Goal: Task Accomplishment & Management: Use online tool/utility

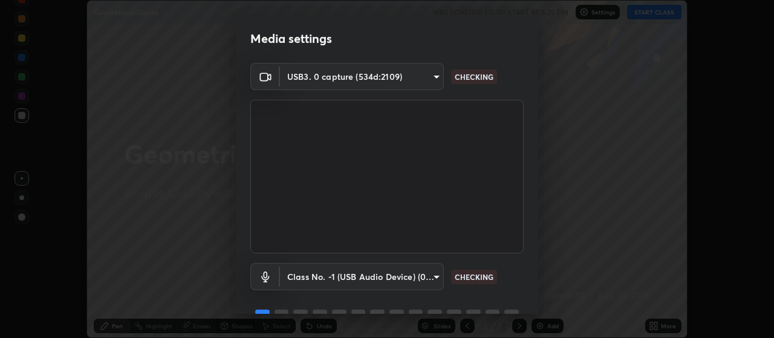
scroll to position [59, 0]
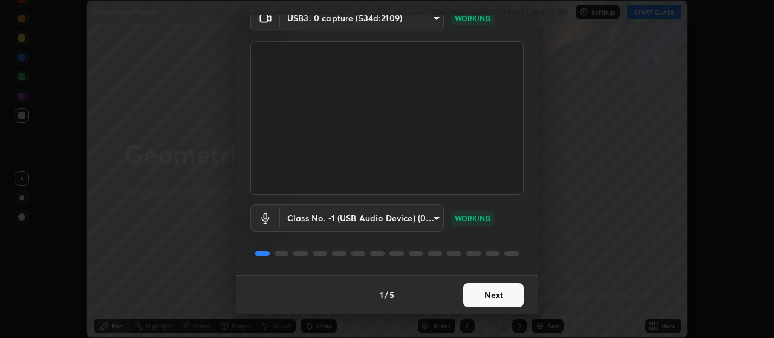
click at [503, 287] on button "Next" at bounding box center [493, 295] width 60 height 24
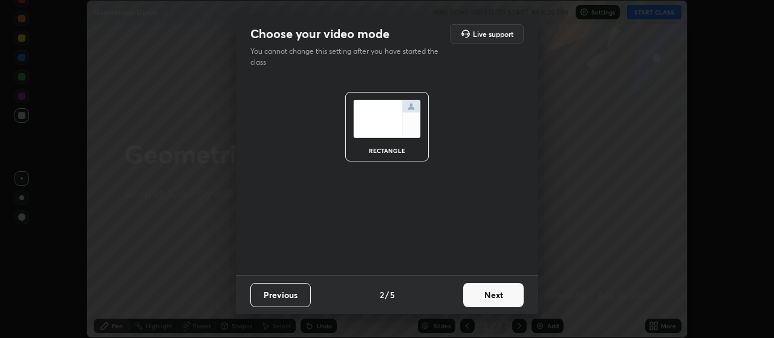
scroll to position [0, 0]
click at [509, 296] on button "Next" at bounding box center [493, 295] width 60 height 24
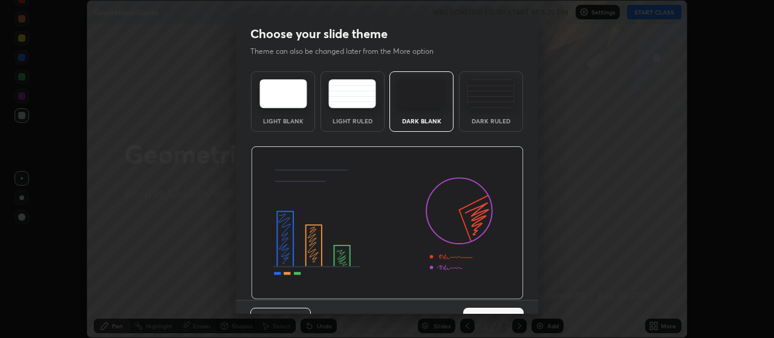
click at [510, 299] on img at bounding box center [387, 223] width 273 height 154
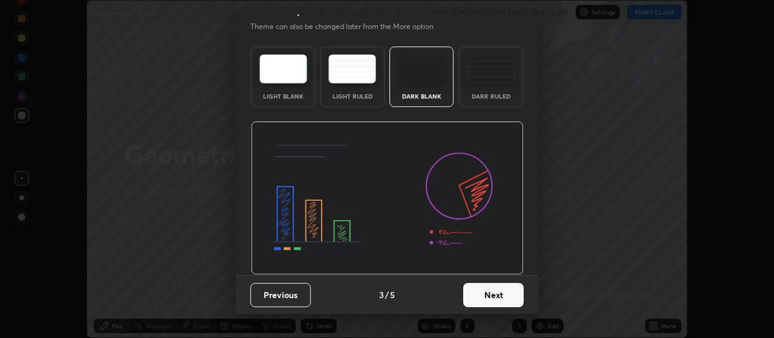
click at [508, 290] on button "Next" at bounding box center [493, 295] width 60 height 24
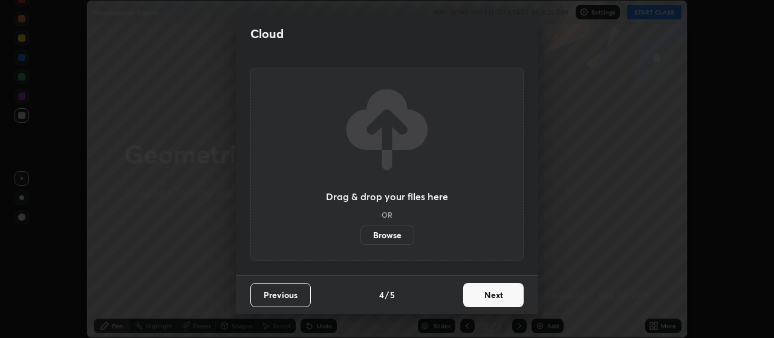
click at [513, 298] on button "Next" at bounding box center [493, 295] width 60 height 24
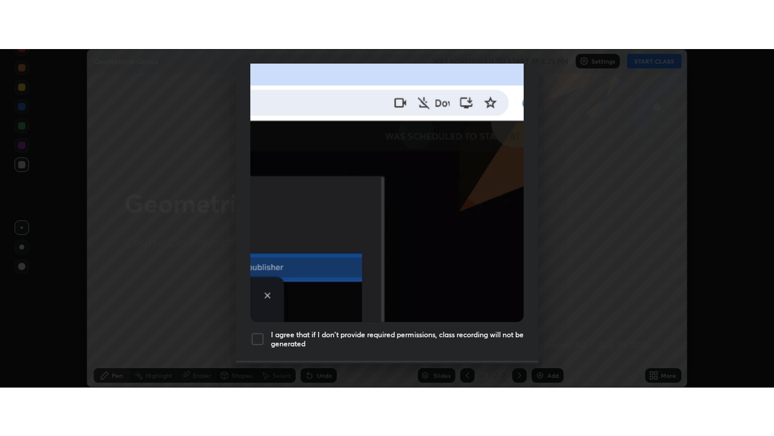
scroll to position [306, 0]
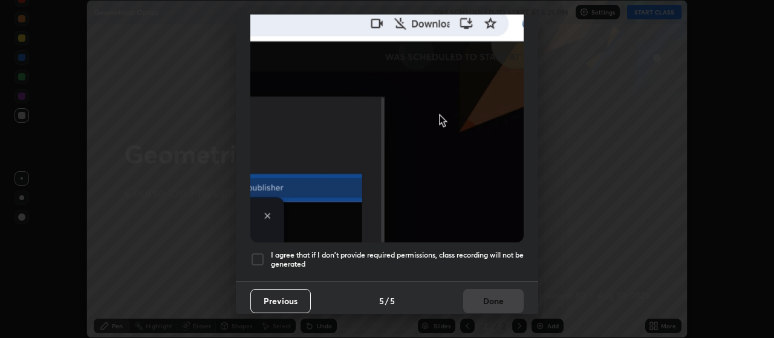
click at [503, 250] on h5 "I agree that if I don't provide required permissions, class recording will not …" at bounding box center [397, 259] width 253 height 19
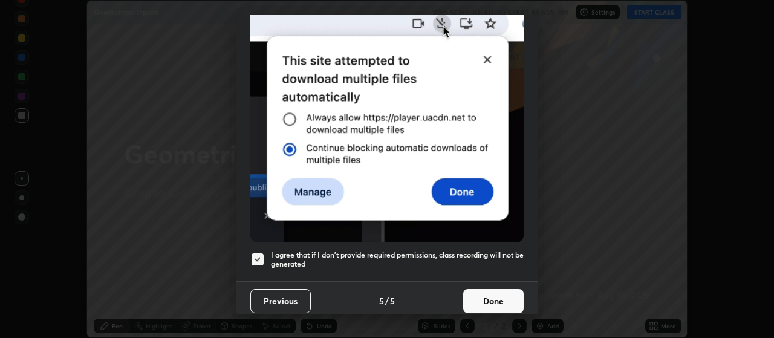
click at [505, 289] on button "Done" at bounding box center [493, 301] width 60 height 24
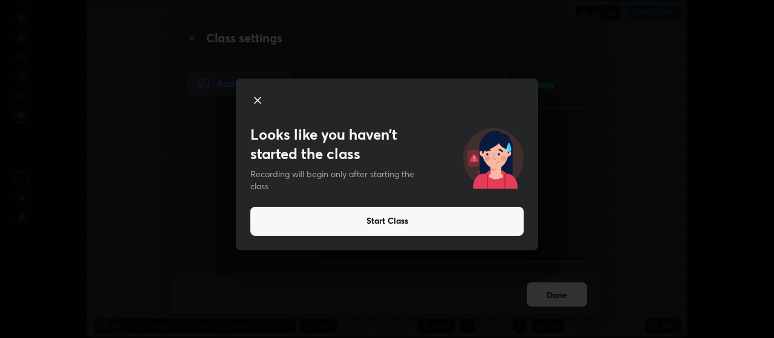
click at [396, 214] on button "Start Class" at bounding box center [386, 221] width 273 height 29
click at [394, 217] on button "Start Class" at bounding box center [386, 221] width 273 height 29
click at [391, 215] on button "Start Class" at bounding box center [386, 221] width 273 height 29
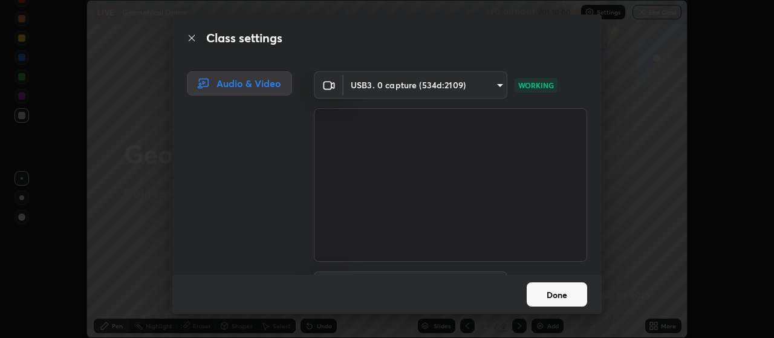
click at [557, 293] on button "Done" at bounding box center [557, 295] width 60 height 24
click at [558, 295] on button "Done" at bounding box center [557, 295] width 60 height 24
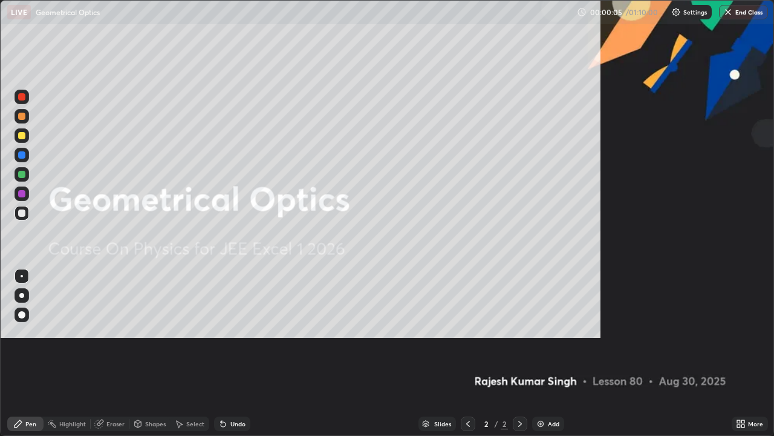
scroll to position [436, 774]
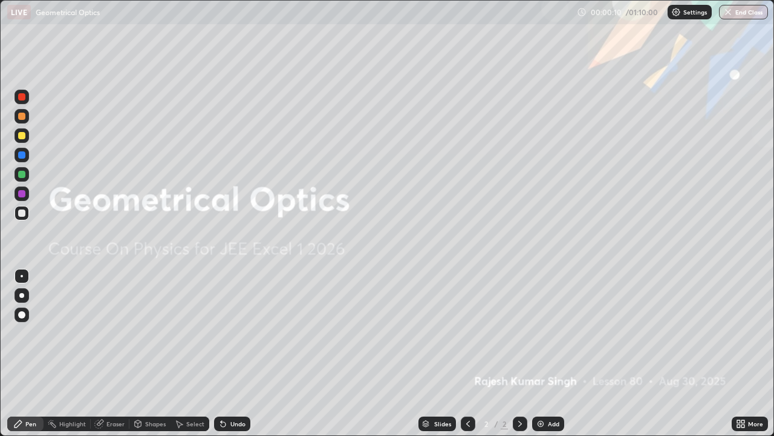
click at [554, 338] on div "Add" at bounding box center [553, 423] width 11 height 6
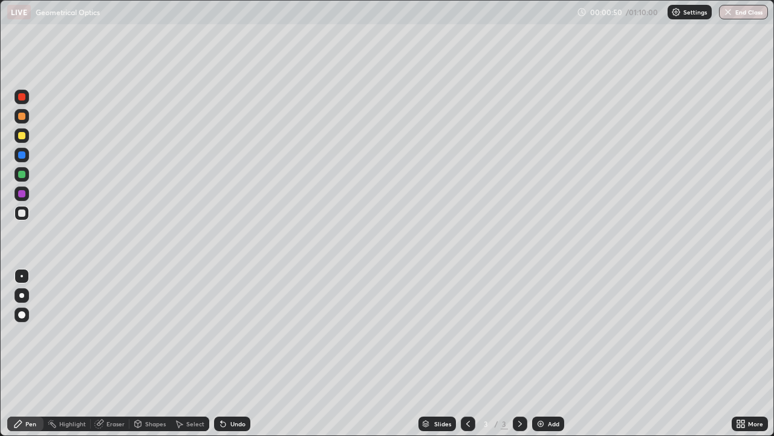
click at [25, 135] on div at bounding box center [21, 135] width 7 height 7
click at [241, 338] on div "Undo" at bounding box center [232, 423] width 36 height 15
click at [237, 338] on div "Undo" at bounding box center [237, 423] width 15 height 6
click at [238, 338] on div "Undo" at bounding box center [237, 423] width 15 height 6
click at [22, 215] on div at bounding box center [21, 212] width 7 height 7
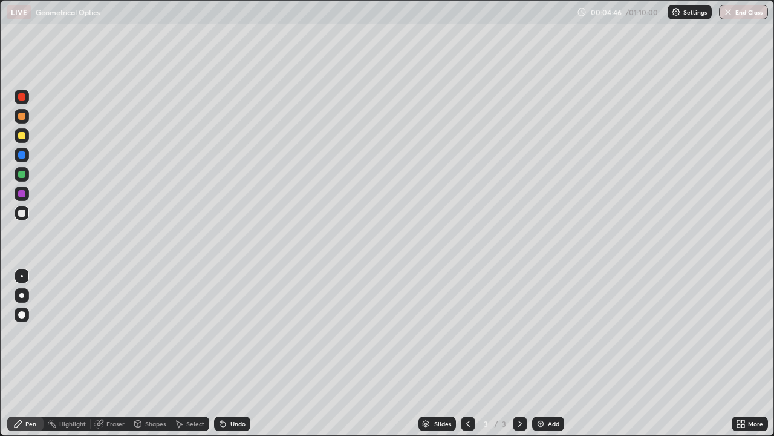
click at [232, 22] on div "LIVE Geometrical Optics" at bounding box center [289, 12] width 565 height 24
click at [26, 140] on div at bounding box center [22, 135] width 15 height 15
click at [543, 338] on div "Add" at bounding box center [548, 423] width 32 height 15
click at [22, 214] on div at bounding box center [21, 212] width 7 height 7
click at [21, 136] on div at bounding box center [21, 135] width 7 height 7
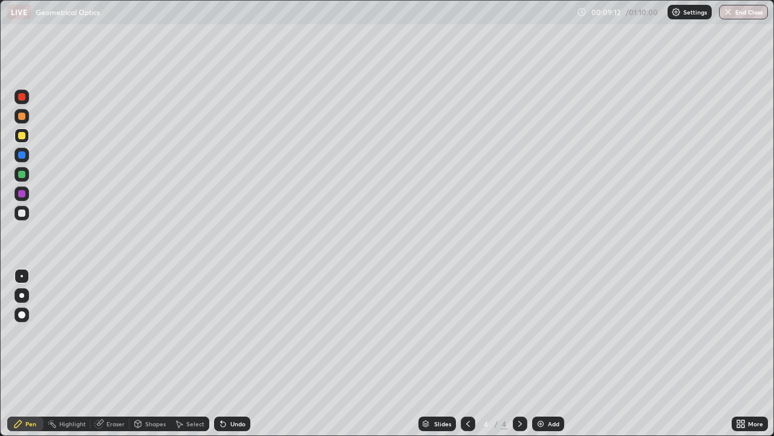
click at [22, 191] on div at bounding box center [21, 193] width 7 height 7
click at [21, 135] on div at bounding box center [21, 135] width 7 height 7
click at [114, 338] on div "Eraser" at bounding box center [115, 423] width 18 height 6
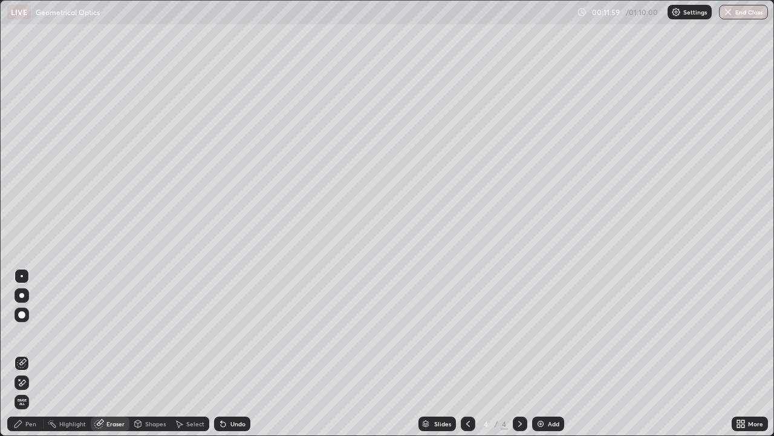
click at [24, 338] on icon at bounding box center [22, 362] width 7 height 6
click at [31, 338] on div "Pen" at bounding box center [30, 423] width 11 height 6
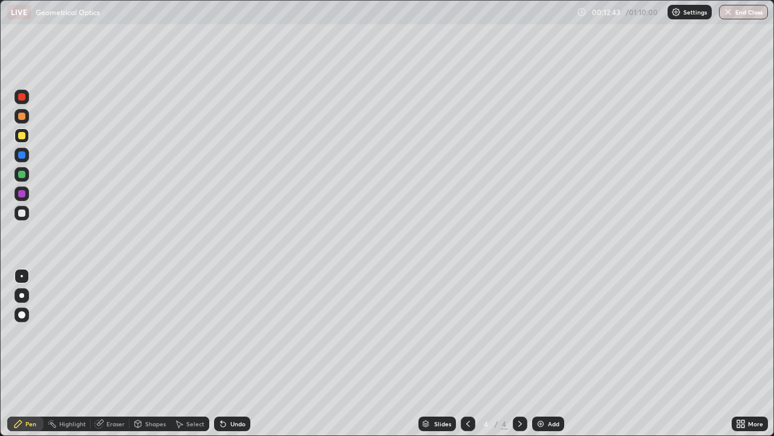
click at [235, 338] on div "Undo" at bounding box center [237, 423] width 15 height 6
click at [236, 338] on div "Undo" at bounding box center [237, 423] width 15 height 6
click at [237, 338] on div "Undo" at bounding box center [237, 423] width 15 height 6
click at [234, 338] on div "Undo" at bounding box center [237, 423] width 15 height 6
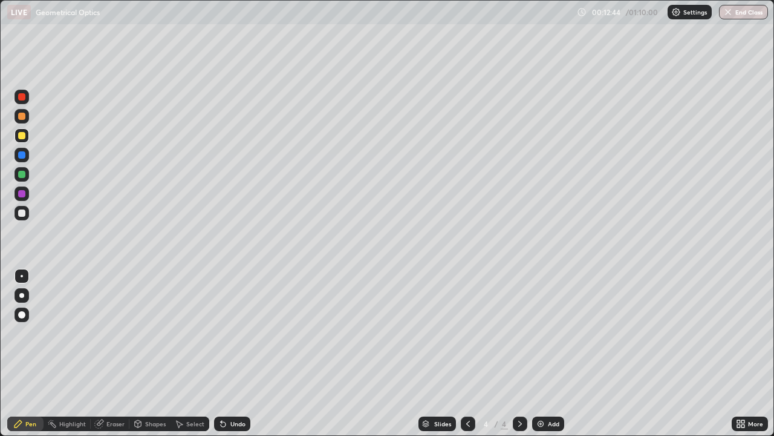
click at [235, 338] on div "Undo" at bounding box center [237, 423] width 15 height 6
click at [234, 338] on div "Undo" at bounding box center [237, 423] width 15 height 6
click at [234, 338] on div "Undo" at bounding box center [232, 423] width 36 height 15
click at [235, 338] on div "Undo" at bounding box center [237, 423] width 15 height 6
click at [238, 338] on div "Undo" at bounding box center [232, 423] width 36 height 15
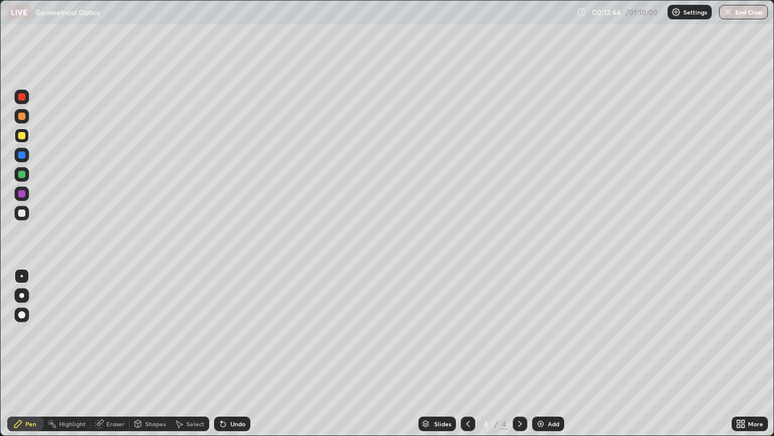
click at [238, 338] on div "Undo" at bounding box center [237, 423] width 15 height 6
click at [243, 338] on div "Undo" at bounding box center [232, 423] width 36 height 15
click at [21, 211] on div at bounding box center [21, 212] width 7 height 7
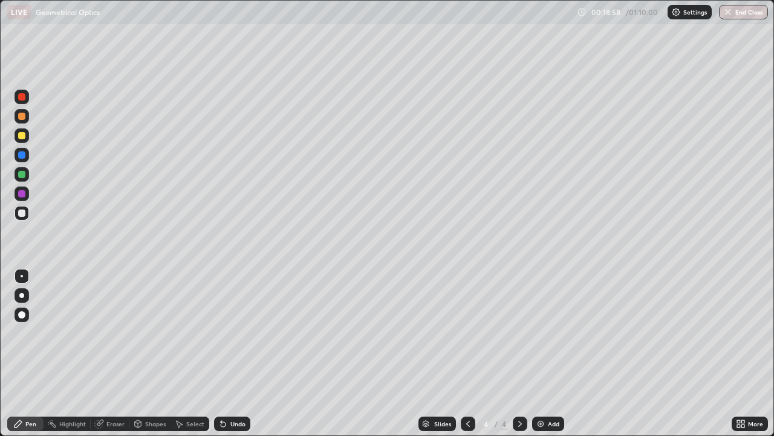
click at [546, 338] on div "Add" at bounding box center [548, 423] width 32 height 15
click at [24, 136] on div at bounding box center [21, 135] width 7 height 7
click at [546, 338] on div "Add" at bounding box center [548, 423] width 32 height 15
click at [24, 215] on div at bounding box center [21, 212] width 7 height 7
click at [24, 174] on div at bounding box center [21, 174] width 7 height 7
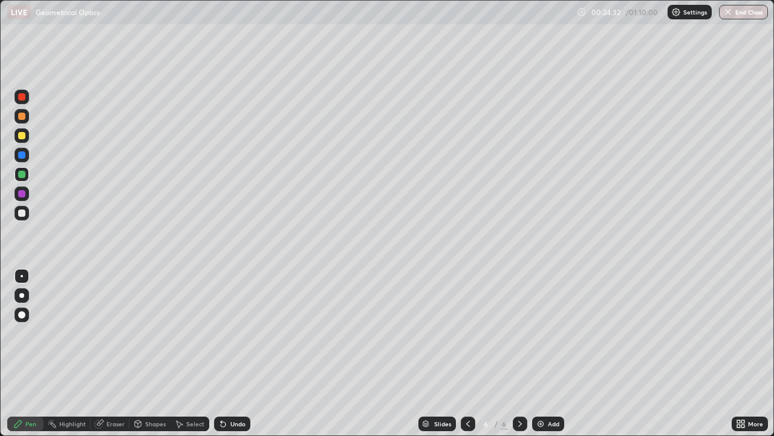
click at [543, 338] on img at bounding box center [541, 424] width 10 height 10
click at [24, 136] on div at bounding box center [21, 135] width 7 height 7
click at [22, 213] on div at bounding box center [21, 212] width 7 height 7
click at [22, 174] on div at bounding box center [21, 174] width 7 height 7
click at [21, 211] on div at bounding box center [21, 212] width 7 height 7
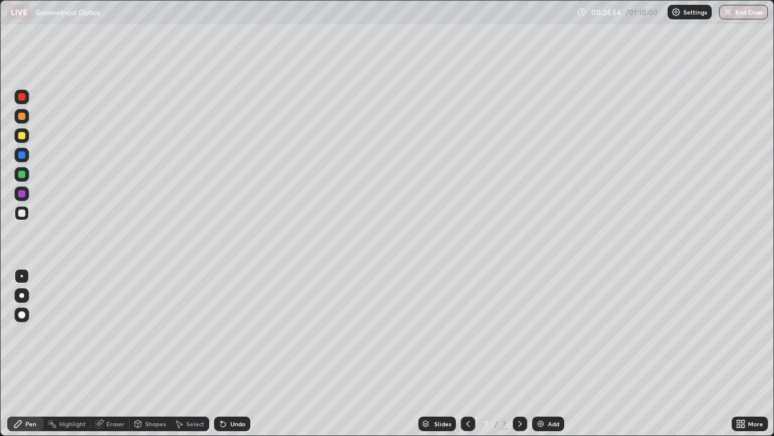
click at [20, 155] on div at bounding box center [21, 154] width 7 height 7
click at [18, 214] on div at bounding box center [21, 212] width 7 height 7
click at [552, 338] on div "Add" at bounding box center [548, 423] width 32 height 15
click at [21, 135] on div at bounding box center [21, 135] width 7 height 7
click at [22, 212] on div at bounding box center [21, 212] width 7 height 7
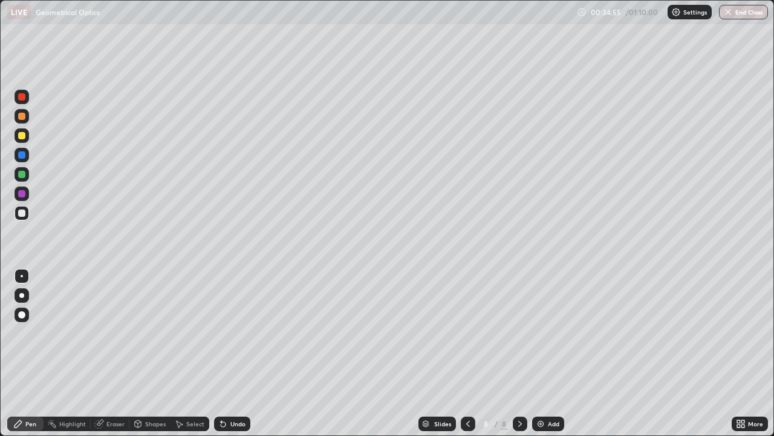
click at [540, 338] on img at bounding box center [541, 424] width 10 height 10
click at [22, 136] on div at bounding box center [21, 135] width 7 height 7
click at [545, 338] on div "Add" at bounding box center [548, 423] width 32 height 15
click at [22, 212] on div at bounding box center [21, 212] width 7 height 7
click at [232, 338] on div "Undo" at bounding box center [237, 423] width 15 height 6
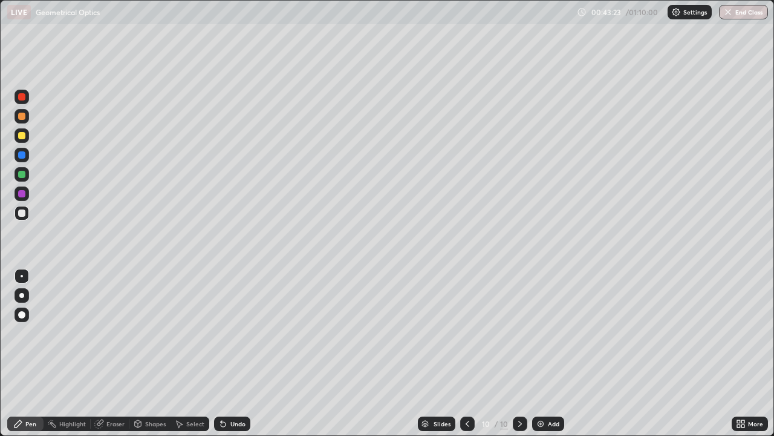
click at [544, 338] on img at bounding box center [541, 424] width 10 height 10
click at [22, 136] on div at bounding box center [21, 135] width 7 height 7
click at [551, 338] on div "Add" at bounding box center [548, 423] width 32 height 15
click at [24, 215] on div at bounding box center [21, 212] width 7 height 7
click at [440, 338] on div "Slides" at bounding box center [442, 423] width 17 height 6
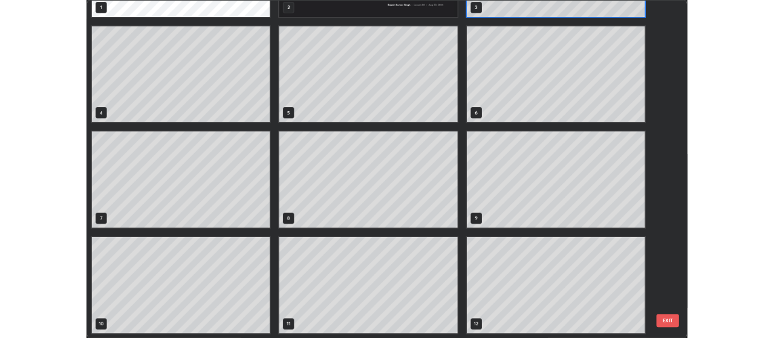
scroll to position [0, 0]
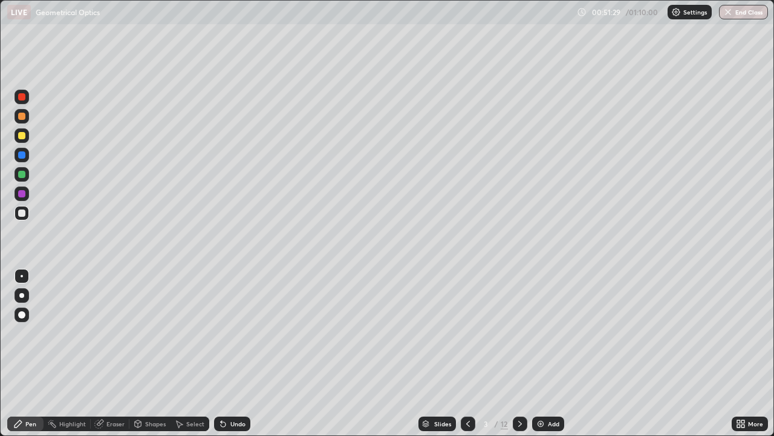
click at [519, 338] on icon at bounding box center [520, 424] width 10 height 10
click at [517, 338] on icon at bounding box center [520, 424] width 10 height 10
click at [519, 338] on icon at bounding box center [520, 424] width 10 height 10
click at [514, 338] on div at bounding box center [520, 423] width 15 height 15
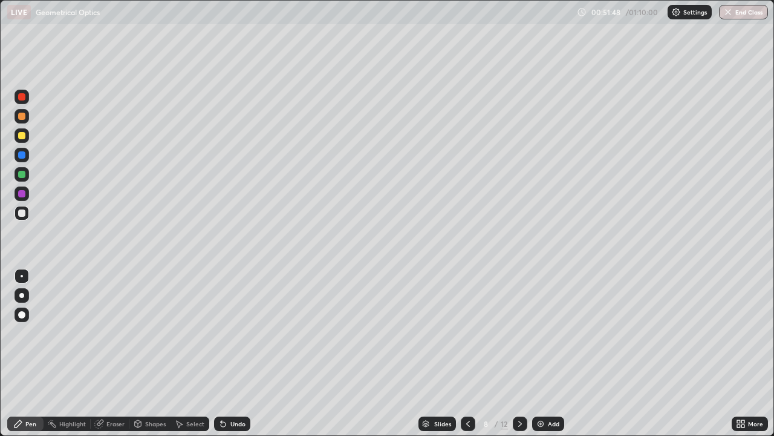
click at [518, 338] on icon at bounding box center [520, 423] width 4 height 6
click at [519, 338] on icon at bounding box center [520, 424] width 10 height 10
click at [515, 338] on icon at bounding box center [520, 424] width 10 height 10
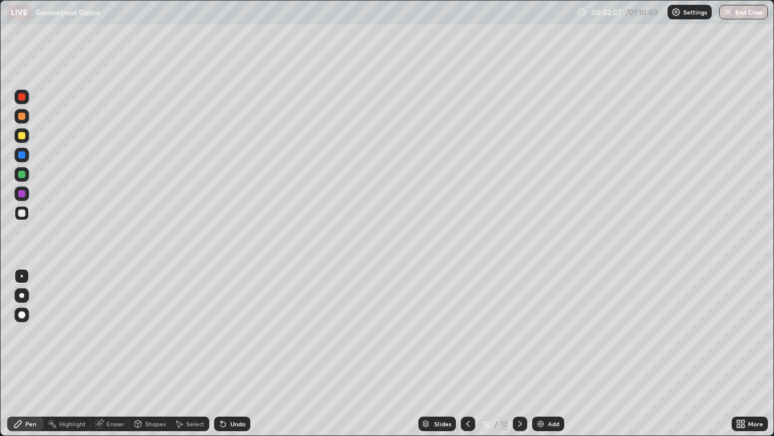
click at [541, 338] on img at bounding box center [541, 424] width 10 height 10
click at [549, 338] on div "Add" at bounding box center [553, 423] width 11 height 6
click at [550, 338] on div "Add" at bounding box center [553, 423] width 11 height 6
click at [551, 338] on div "Add" at bounding box center [553, 423] width 11 height 6
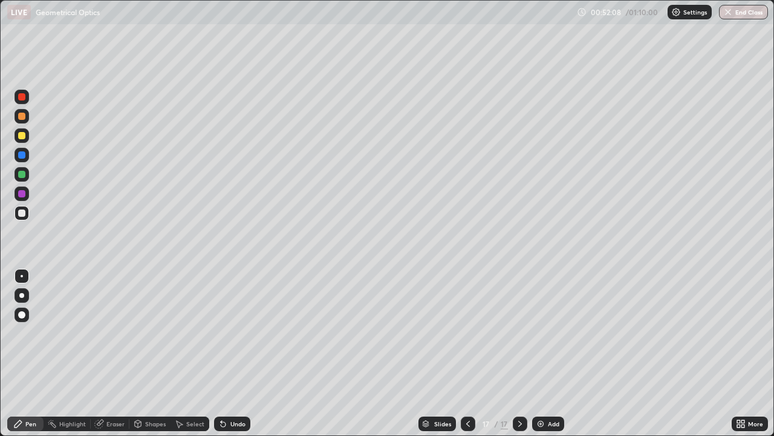
click at [551, 338] on div "Add" at bounding box center [553, 423] width 11 height 6
click at [553, 338] on div "Add" at bounding box center [553, 423] width 11 height 6
click at [552, 338] on div "Add" at bounding box center [553, 423] width 11 height 6
click at [552, 338] on div "Add" at bounding box center [554, 423] width 11 height 6
click at [553, 338] on div "Add" at bounding box center [554, 423] width 11 height 6
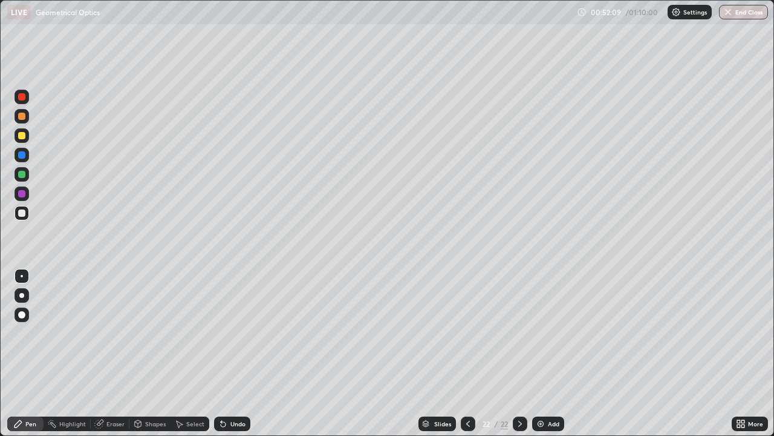
click at [554, 338] on div "Add" at bounding box center [553, 423] width 11 height 6
click at [552, 338] on div "Add" at bounding box center [553, 423] width 11 height 6
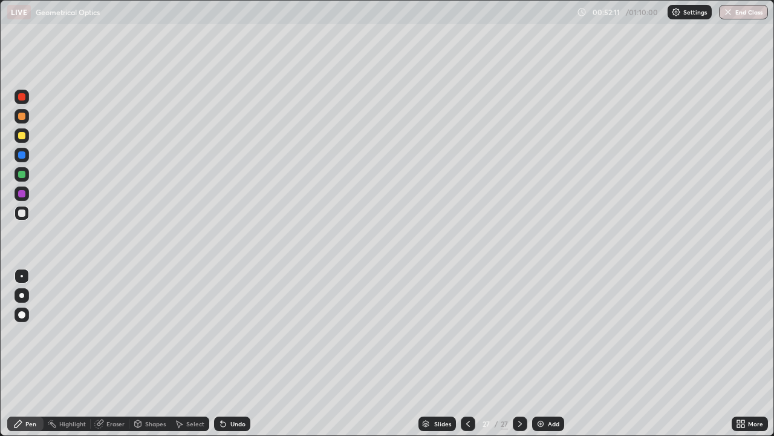
click at [552, 338] on div "Add" at bounding box center [553, 423] width 11 height 6
click at [551, 338] on div "Add" at bounding box center [553, 423] width 11 height 6
click at [549, 338] on div "Add" at bounding box center [553, 423] width 11 height 6
click at [550, 338] on div "Add" at bounding box center [554, 423] width 11 height 6
click at [516, 338] on div at bounding box center [520, 423] width 15 height 15
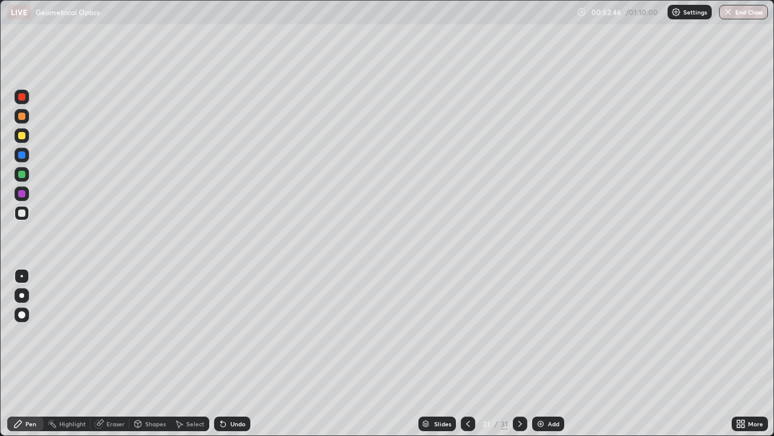
click at [520, 338] on icon at bounding box center [520, 424] width 10 height 10
click at [519, 338] on icon at bounding box center [520, 424] width 10 height 10
click at [113, 338] on div "Eraser" at bounding box center [115, 423] width 18 height 6
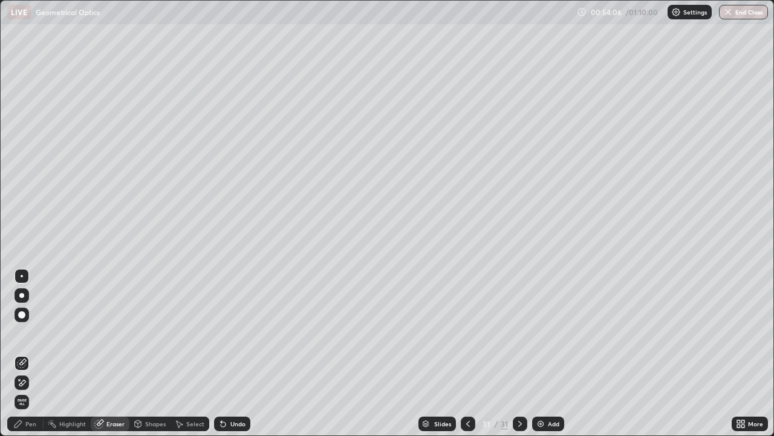
click at [23, 338] on span "Erase all" at bounding box center [21, 401] width 13 height 7
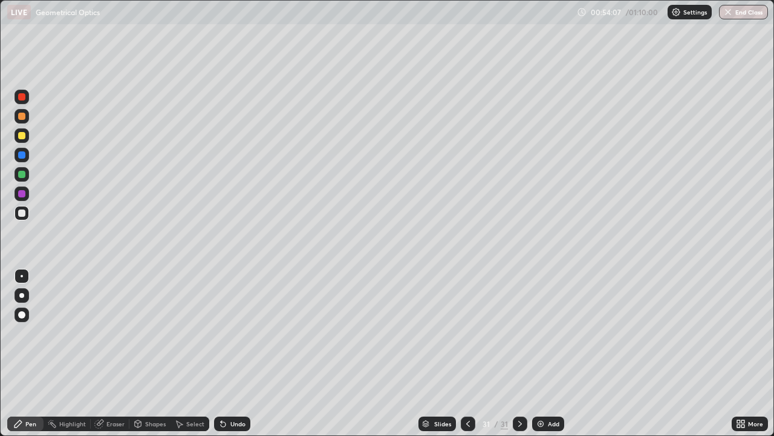
click at [31, 338] on div "Pen" at bounding box center [30, 423] width 11 height 6
click at [230, 338] on div "Undo" at bounding box center [232, 423] width 36 height 15
click at [231, 338] on div "Undo" at bounding box center [237, 423] width 15 height 6
click at [221, 338] on icon at bounding box center [223, 424] width 5 height 5
click at [113, 338] on div "Eraser" at bounding box center [115, 423] width 18 height 6
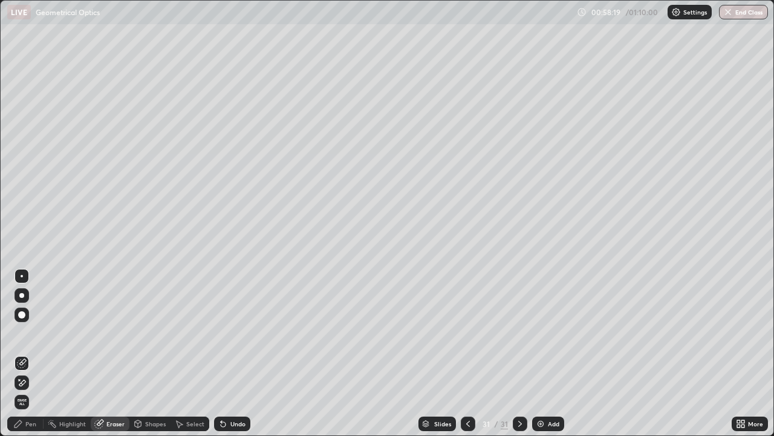
click at [22, 338] on span "Erase all" at bounding box center [21, 401] width 13 height 7
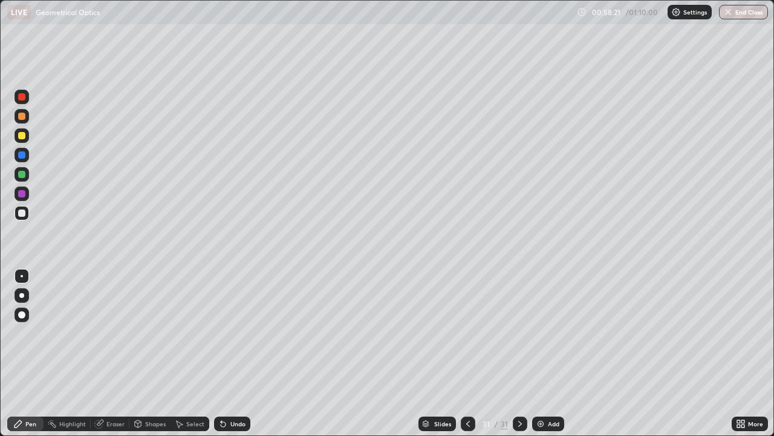
click at [742, 13] on button "End Class" at bounding box center [743, 12] width 49 height 15
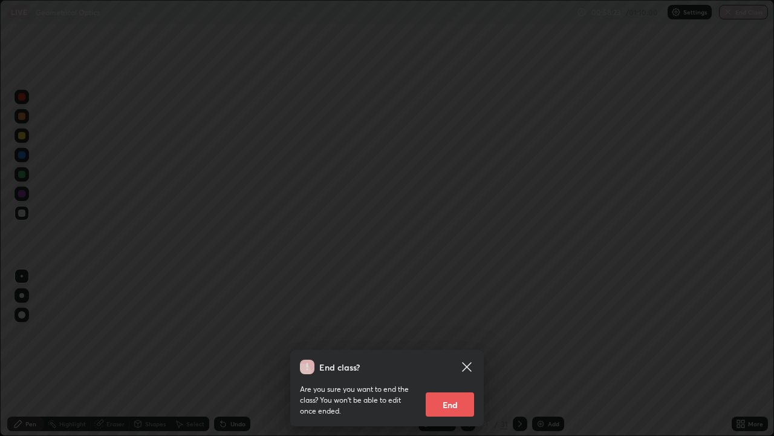
click at [439, 338] on button "End" at bounding box center [450, 404] width 48 height 24
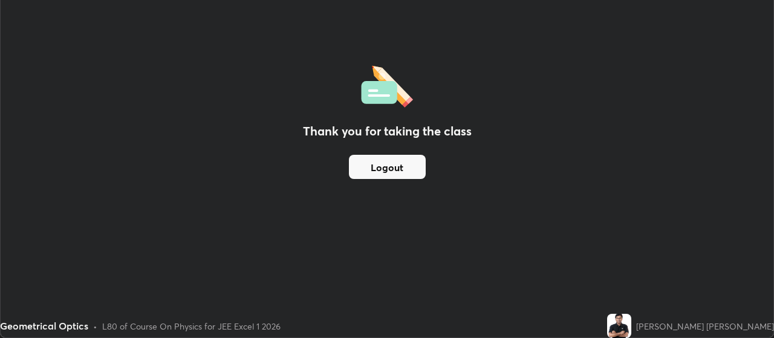
scroll to position [60159, 59722]
